Goal: Use online tool/utility: Utilize a website feature to perform a specific function

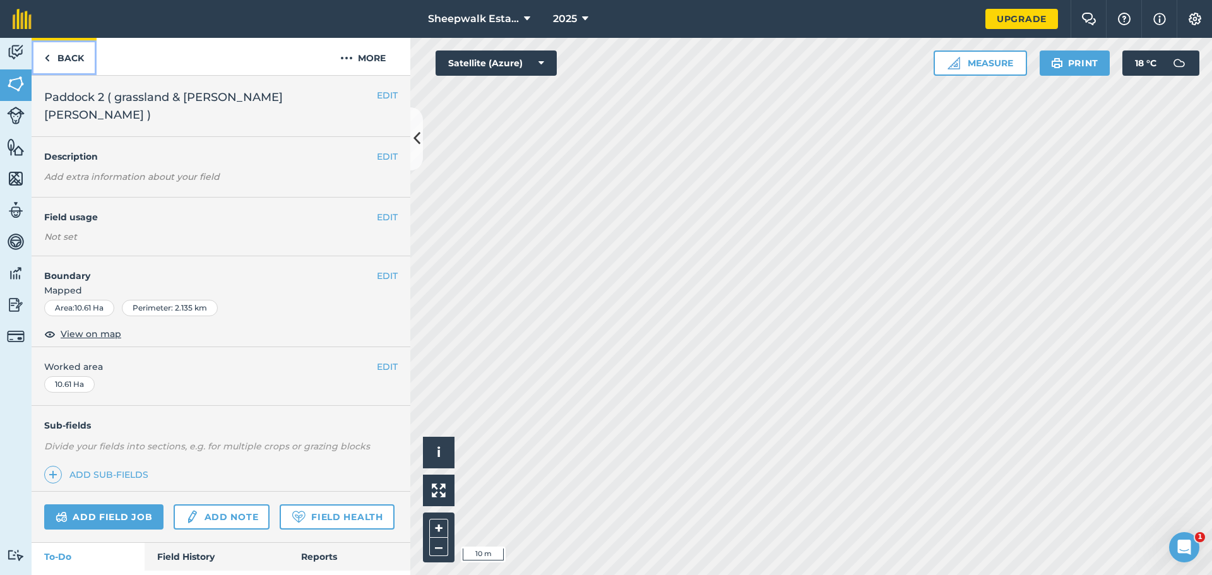
click at [66, 53] on link "Back" at bounding box center [64, 56] width 65 height 37
click at [985, 66] on button "Measure" at bounding box center [979, 62] width 93 height 25
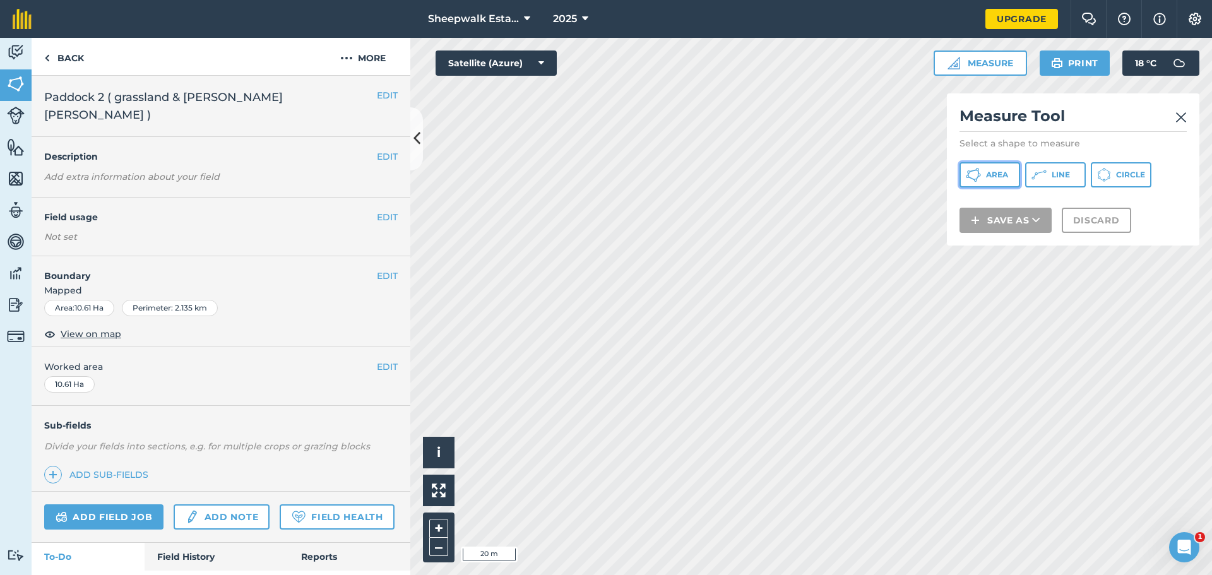
click at [998, 172] on span "Area" at bounding box center [997, 175] width 22 height 10
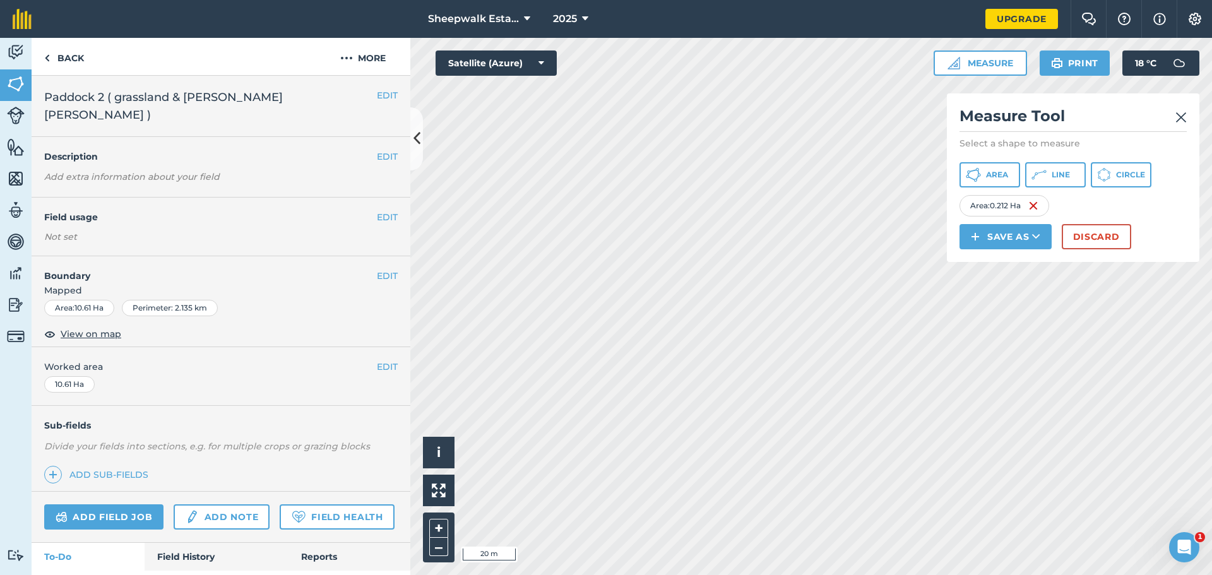
click at [1182, 114] on img at bounding box center [1180, 117] width 11 height 15
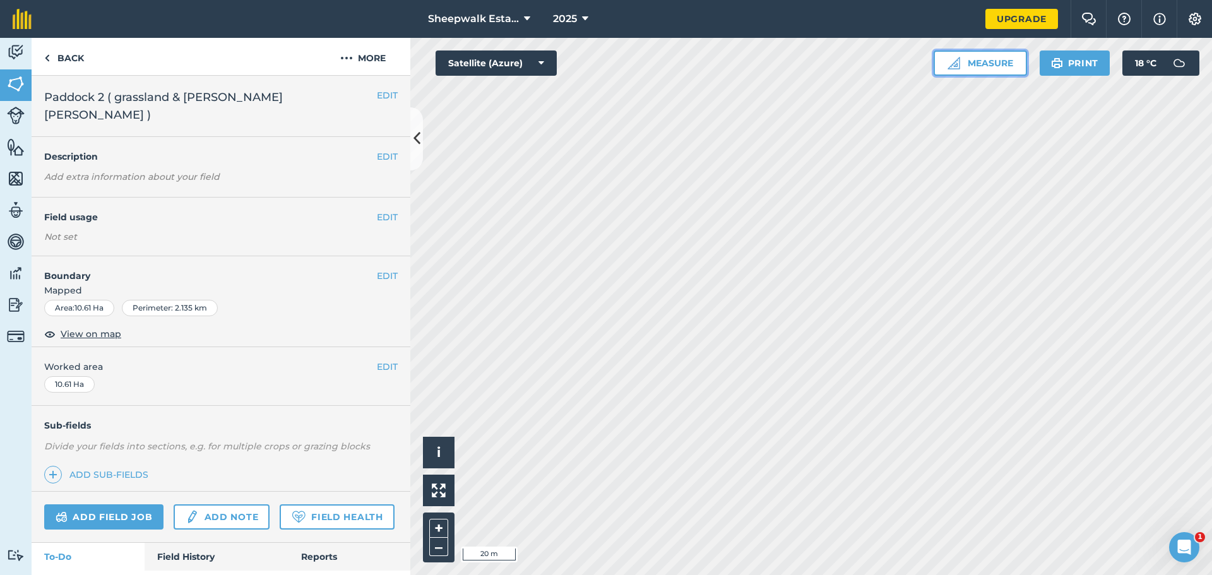
click at [988, 70] on button "Measure" at bounding box center [979, 62] width 93 height 25
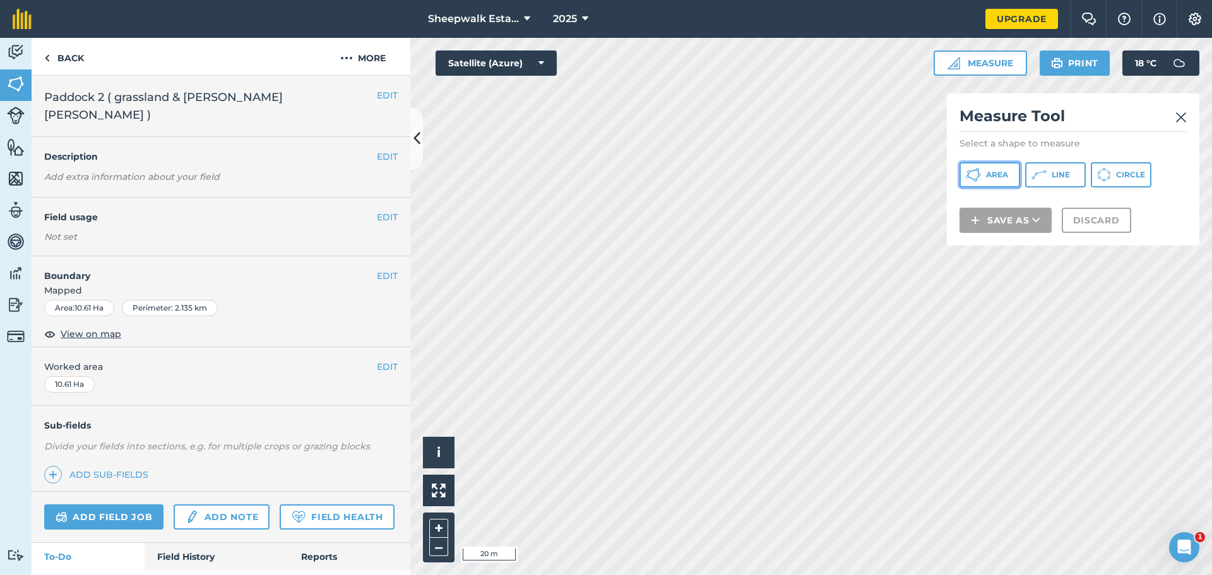
click at [991, 178] on span "Area" at bounding box center [997, 175] width 22 height 10
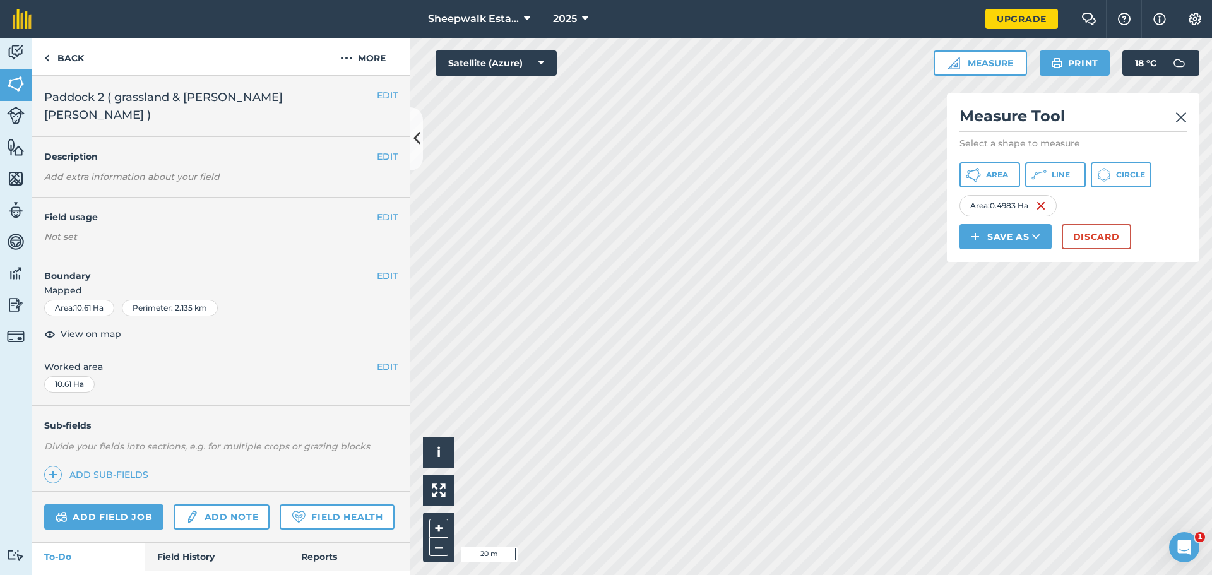
click at [1185, 115] on img at bounding box center [1180, 117] width 11 height 15
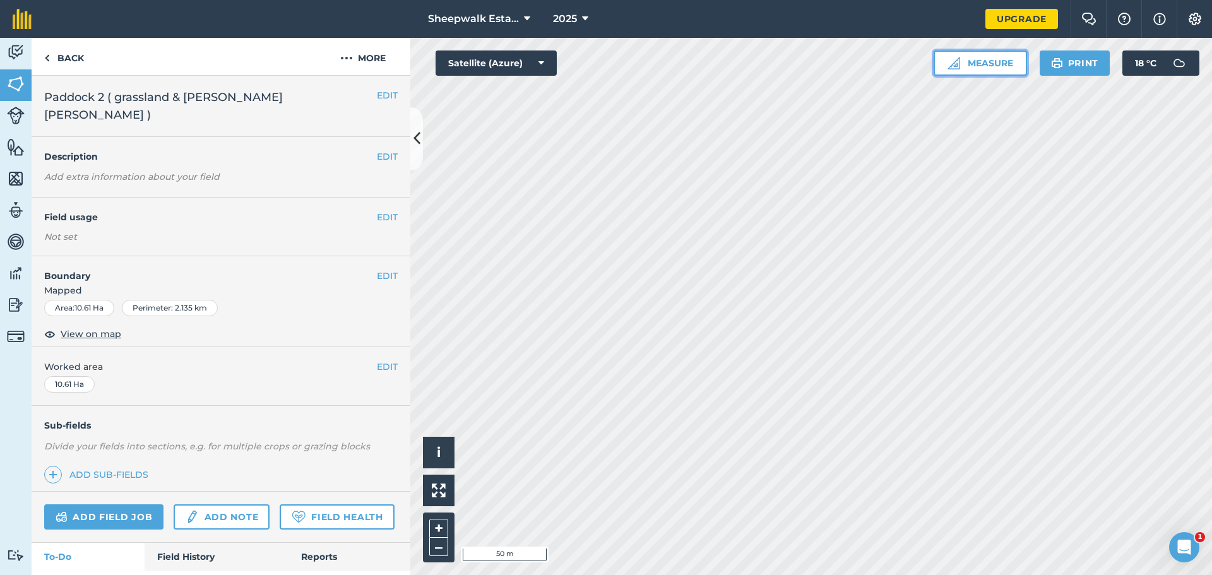
click at [947, 71] on button "Measure" at bounding box center [979, 62] width 93 height 25
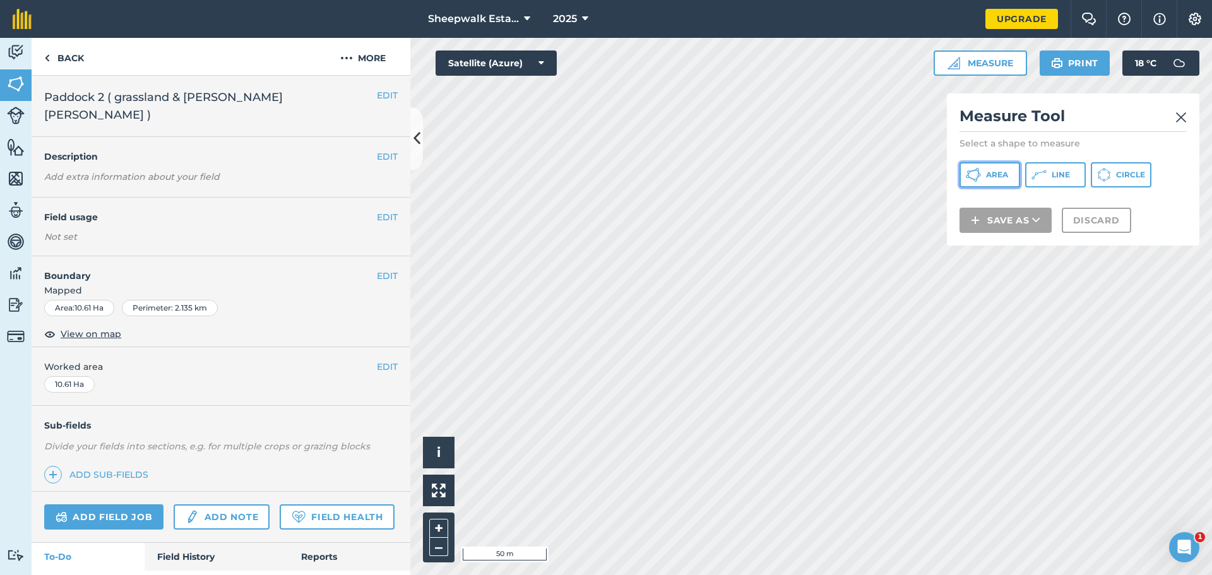
drag, startPoint x: 977, startPoint y: 175, endPoint x: 952, endPoint y: 179, distance: 25.5
click at [977, 175] on icon at bounding box center [973, 174] width 15 height 15
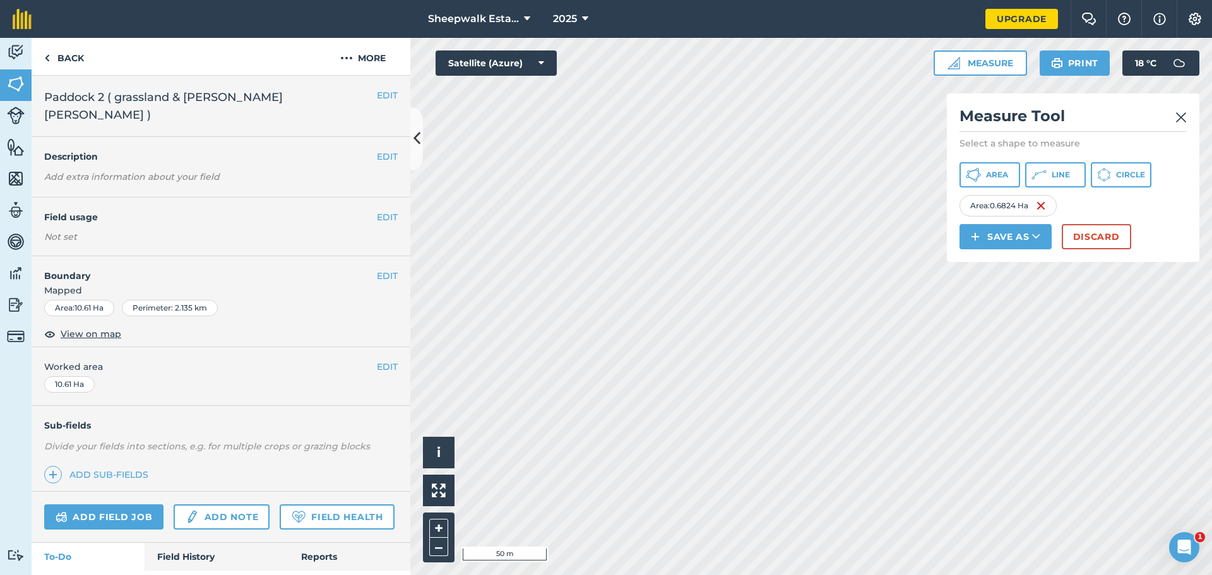
click at [1184, 112] on img at bounding box center [1180, 117] width 11 height 15
